Goal: Information Seeking & Learning: Learn about a topic

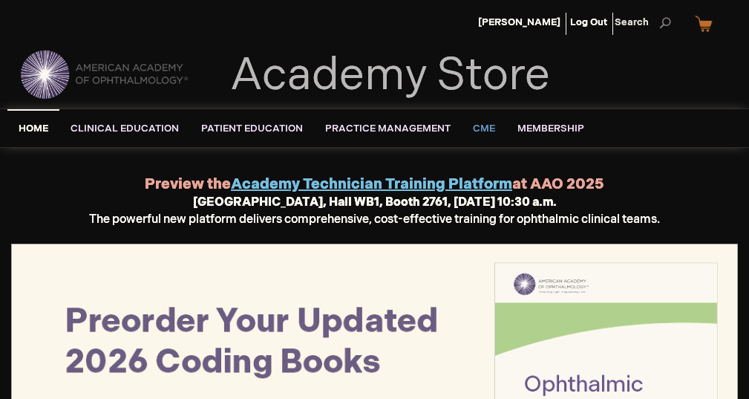
click at [477, 131] on span "CME" at bounding box center [484, 129] width 22 height 12
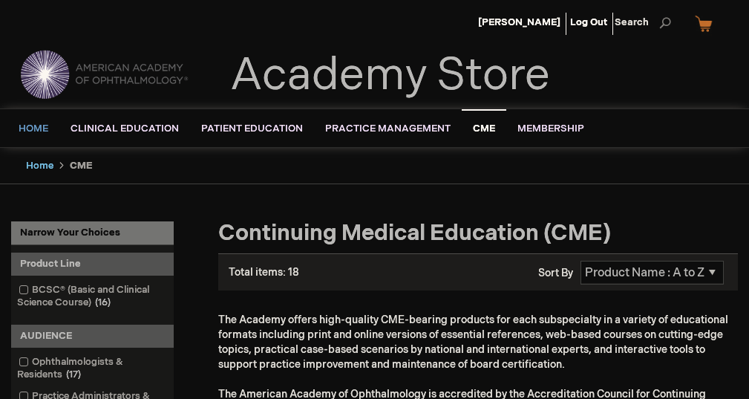
click at [47, 128] on span "Home" at bounding box center [34, 129] width 30 height 12
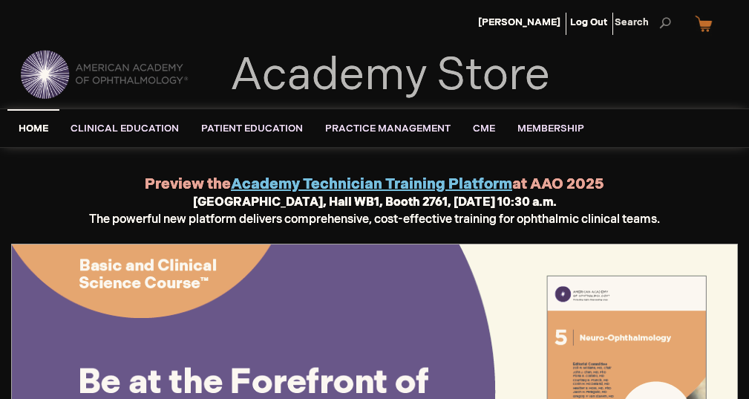
click at [114, 78] on img at bounding box center [104, 74] width 178 height 53
